Goal: Use online tool/utility

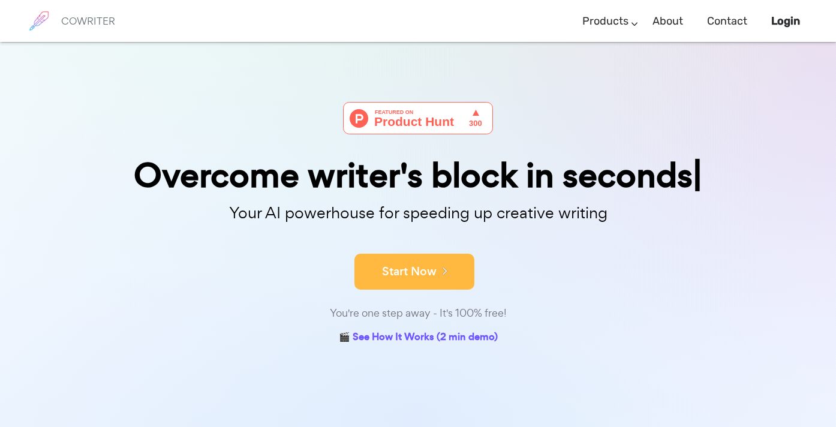
click at [406, 281] on button "Start Now" at bounding box center [415, 272] width 120 height 36
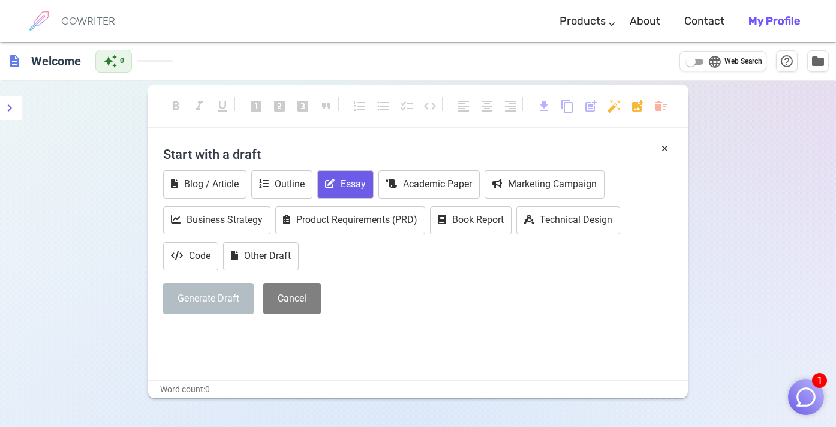
click at [355, 179] on button "Essay" at bounding box center [345, 184] width 56 height 28
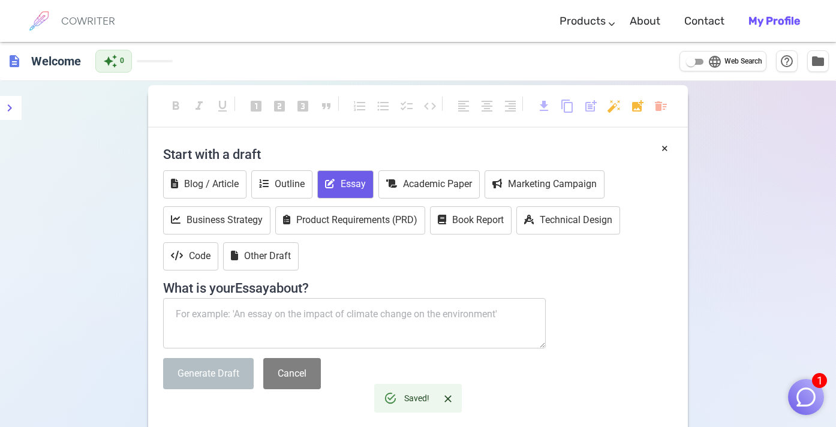
click at [335, 341] on textarea at bounding box center [354, 323] width 383 height 50
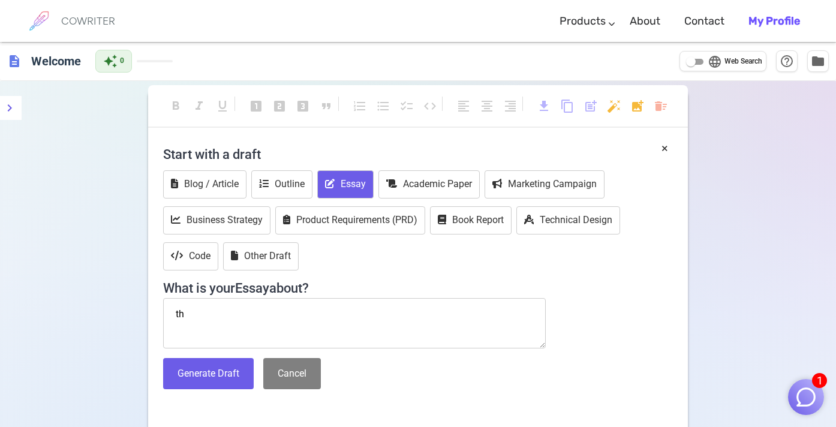
type textarea "t"
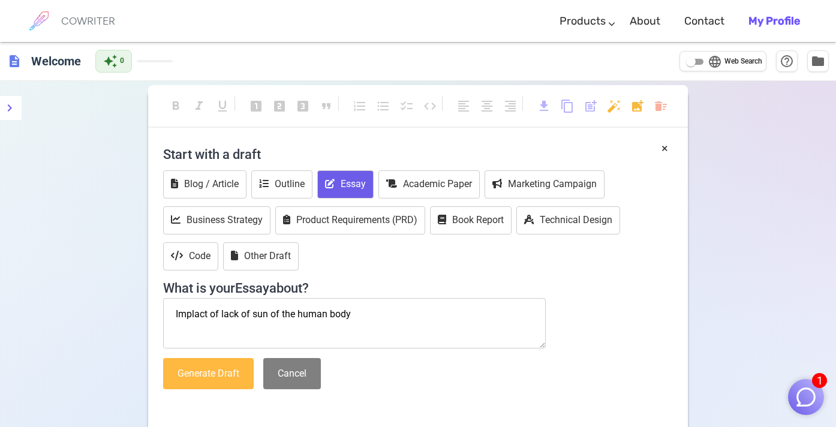
type textarea "Implact of lack of sun of the human body"
click at [201, 372] on button "Generate Draft" at bounding box center [208, 374] width 91 height 32
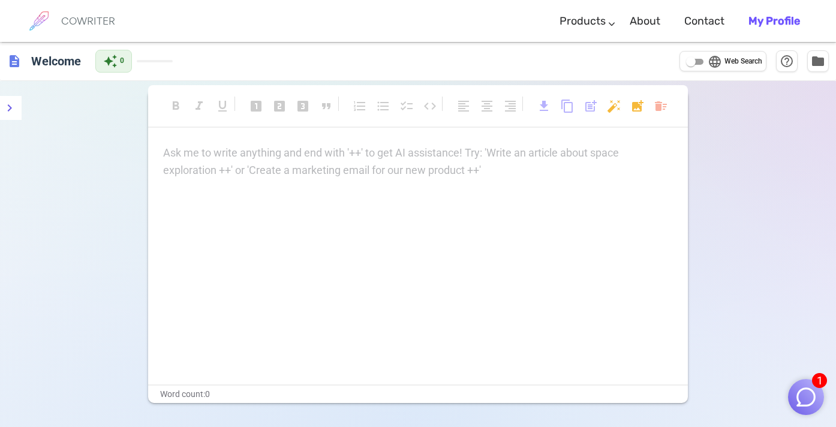
click at [288, 172] on div "Ask me to write anything and end with '++' to get AI assistance! Try: 'Write an…" at bounding box center [418, 162] width 510 height 35
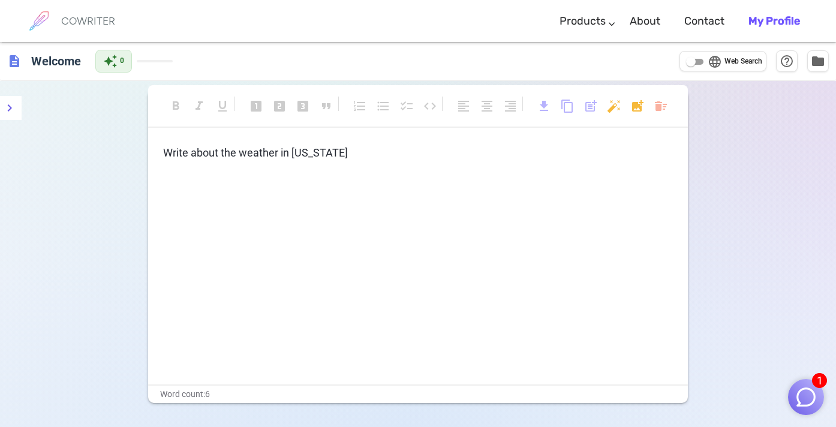
click at [380, 160] on p "Write about the weather in [US_STATE]" at bounding box center [418, 153] width 510 height 17
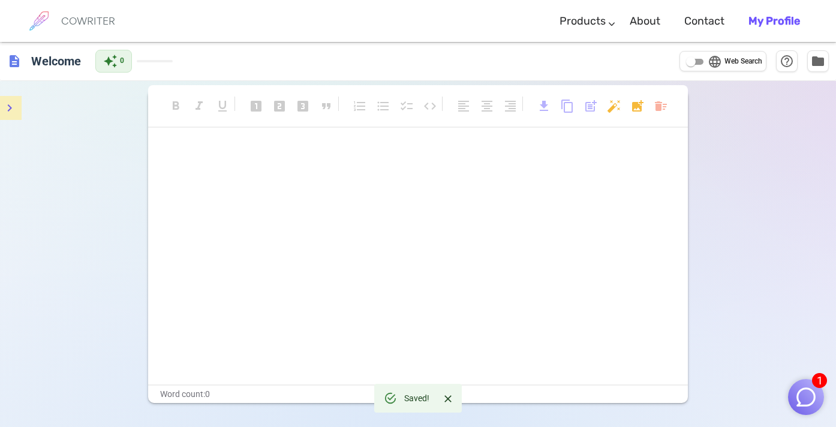
click at [9, 104] on icon "menu" at bounding box center [9, 108] width 14 height 14
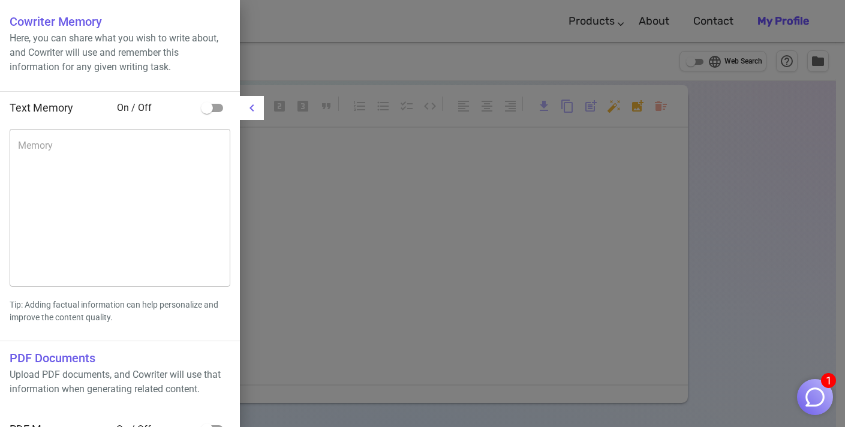
click at [253, 107] on icon "menu" at bounding box center [252, 108] width 14 height 14
